Goal: Task Accomplishment & Management: Use online tool/utility

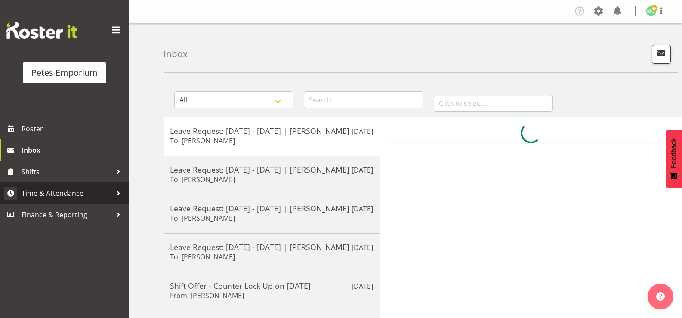
click at [94, 192] on span "Time & Attendance" at bounding box center [67, 193] width 90 height 13
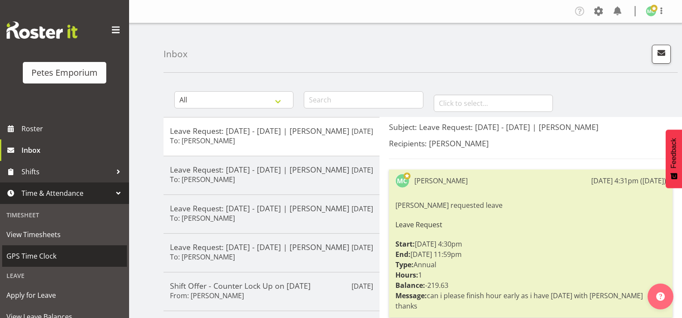
click at [61, 254] on span "GPS Time Clock" at bounding box center [64, 256] width 116 height 13
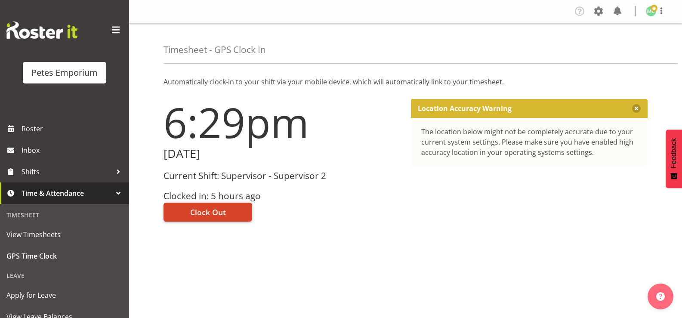
click at [235, 210] on button "Clock Out" at bounding box center [207, 212] width 89 height 19
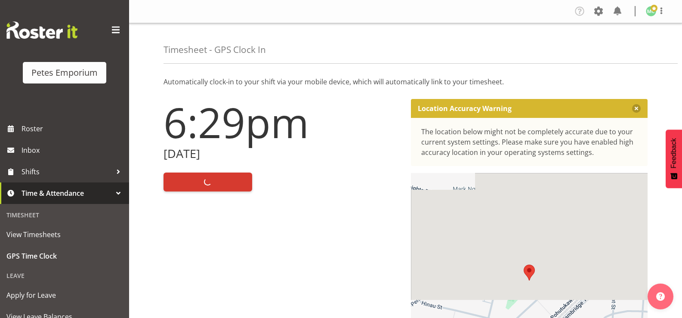
click at [655, 12] on img at bounding box center [651, 11] width 10 height 10
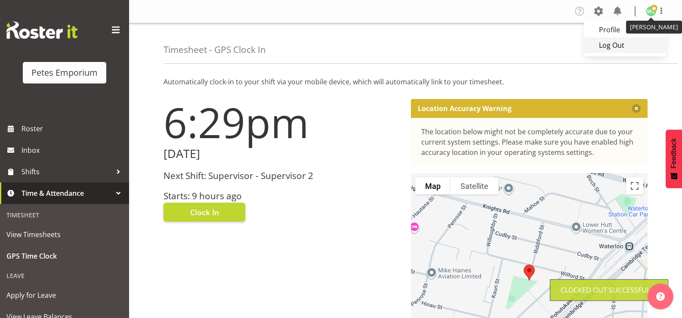
click at [638, 52] on link "Log Out" at bounding box center [625, 44] width 83 height 15
